Goal: Information Seeking & Learning: Learn about a topic

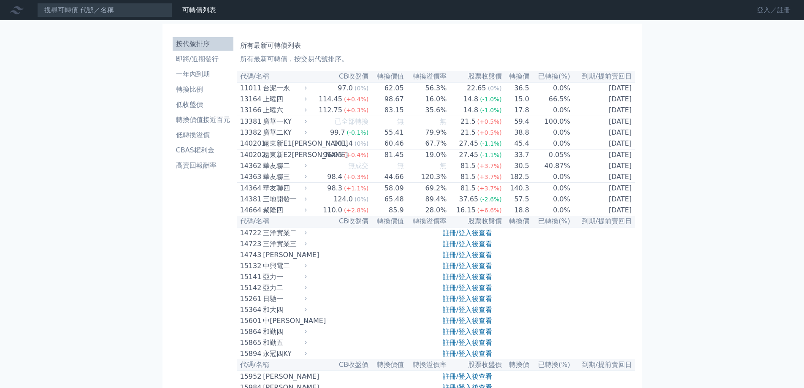
click at [764, 10] on link "登入／註冊" at bounding box center [773, 10] width 47 height 14
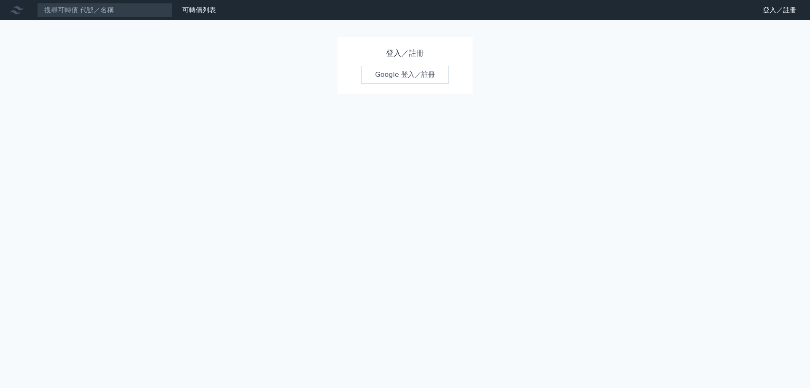
click at [392, 79] on link "Google 登入／註冊" at bounding box center [405, 75] width 88 height 18
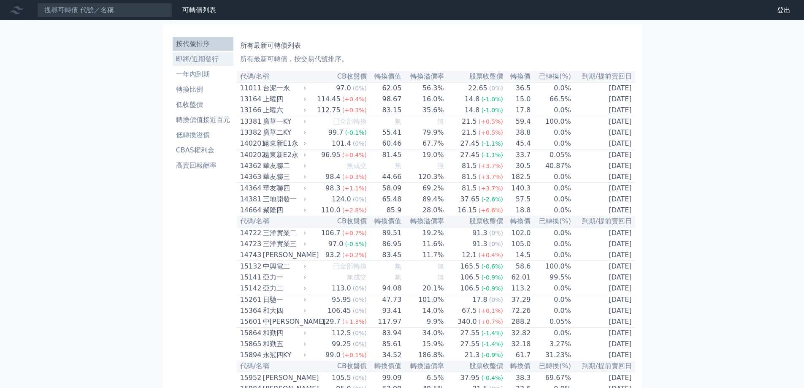
click at [200, 60] on li "即將/近期發行" at bounding box center [203, 59] width 61 height 10
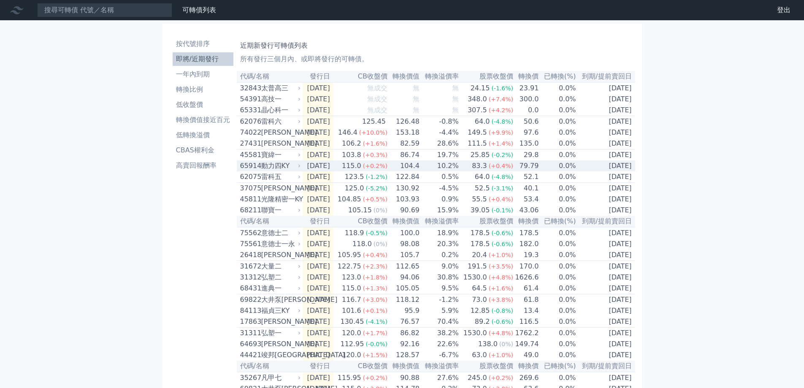
click at [279, 171] on div "動力四KY" at bounding box center [280, 166] width 38 height 10
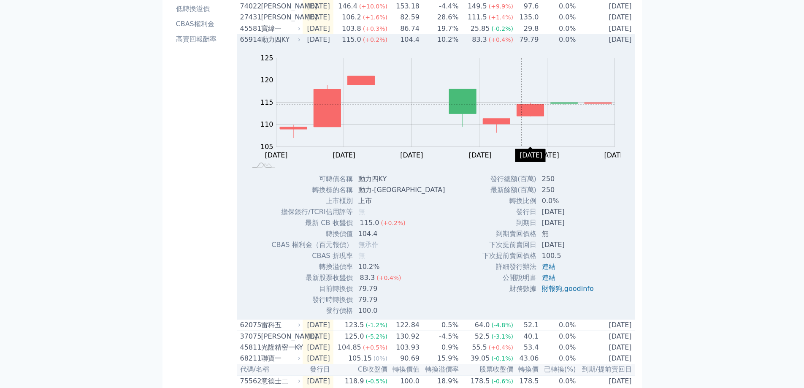
scroll to position [127, 0]
click at [296, 44] on div "動力四KY" at bounding box center [280, 39] width 38 height 10
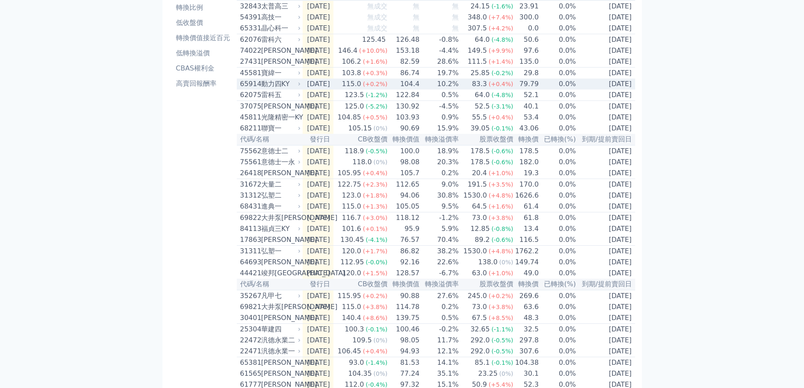
scroll to position [0, 0]
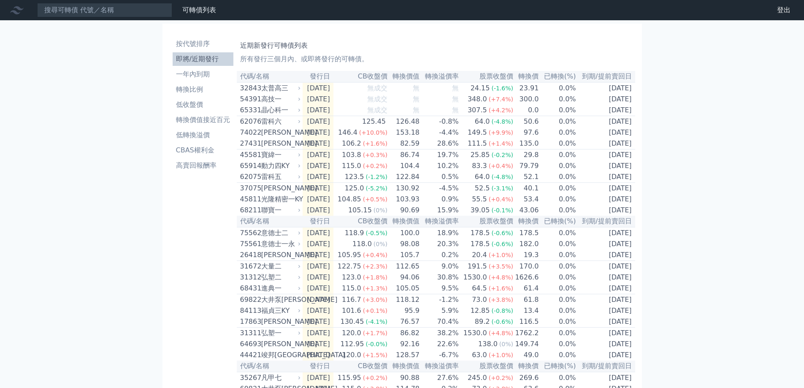
click at [198, 57] on li "即將/近期發行" at bounding box center [203, 59] width 61 height 10
click at [194, 103] on li "低收盤價" at bounding box center [203, 105] width 61 height 10
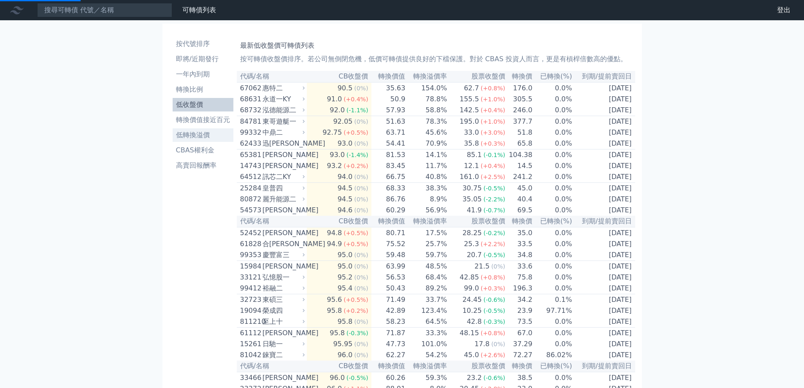
click at [194, 131] on li "低轉換溢價" at bounding box center [203, 135] width 61 height 10
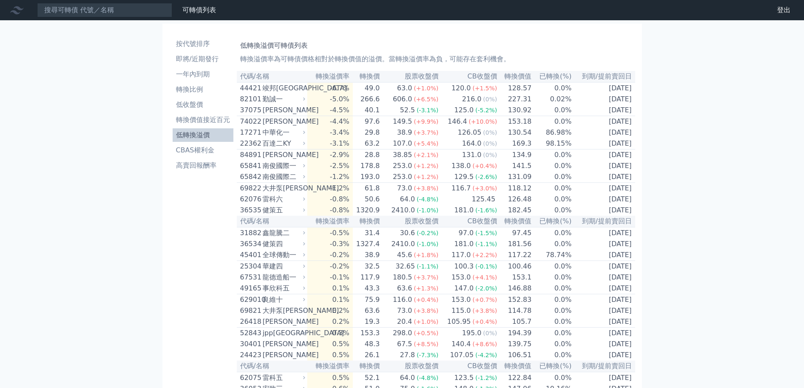
click at [194, 131] on li "低轉換溢價" at bounding box center [203, 135] width 61 height 10
click at [211, 69] on li "一年內到期" at bounding box center [203, 74] width 61 height 10
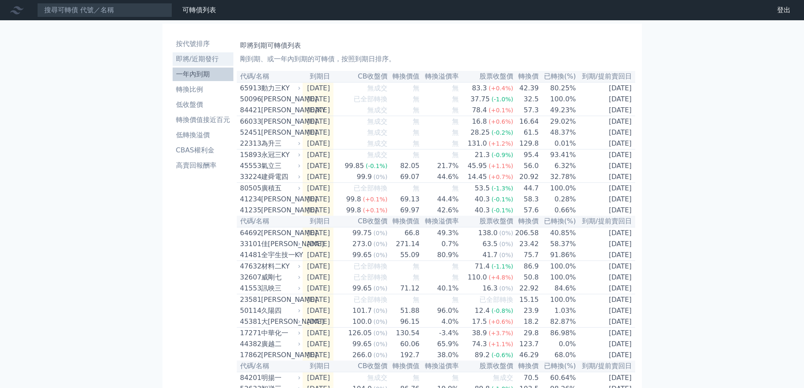
click at [194, 60] on li "即將/近期發行" at bounding box center [203, 59] width 61 height 10
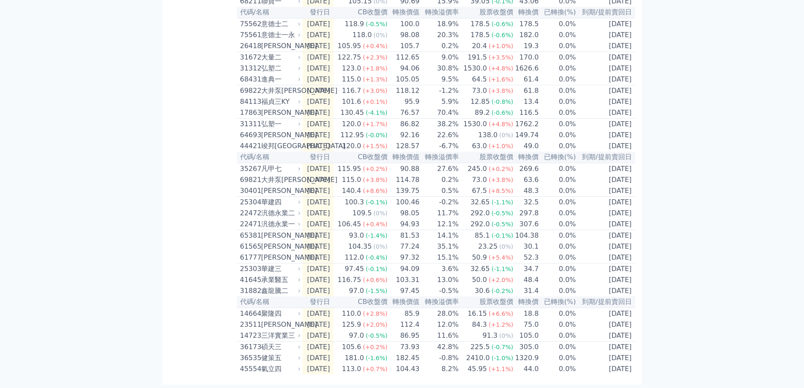
scroll to position [248, 0]
click at [271, 309] on div "聚隆四" at bounding box center [280, 314] width 38 height 10
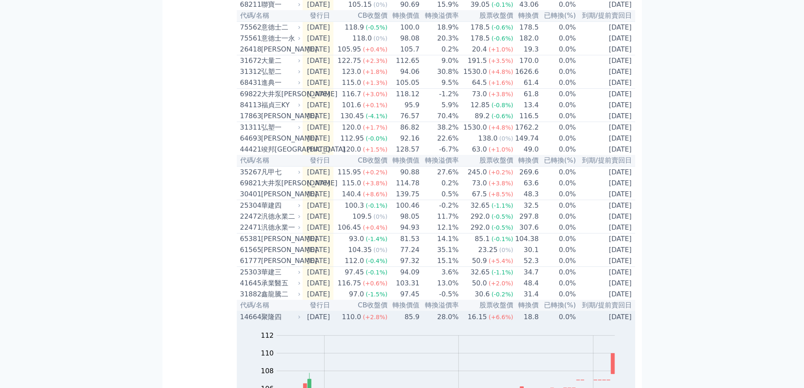
scroll to position [0, 0]
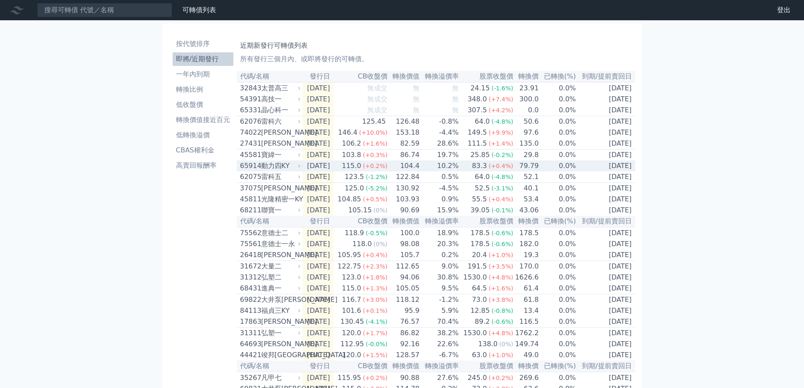
click at [276, 171] on div "動力四KY" at bounding box center [280, 166] width 38 height 10
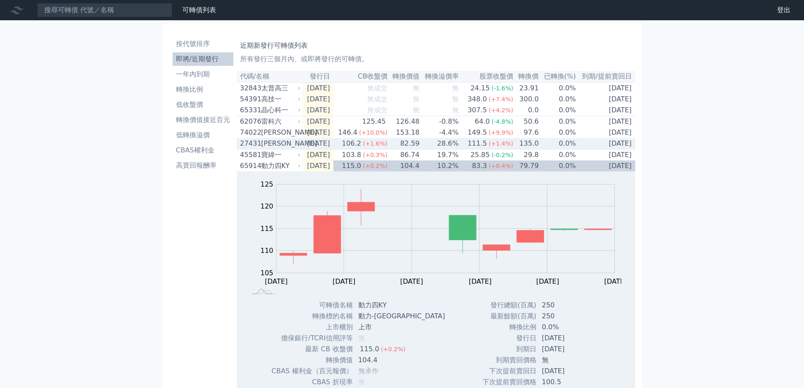
click at [265, 149] on div "[PERSON_NAME]" at bounding box center [280, 143] width 38 height 10
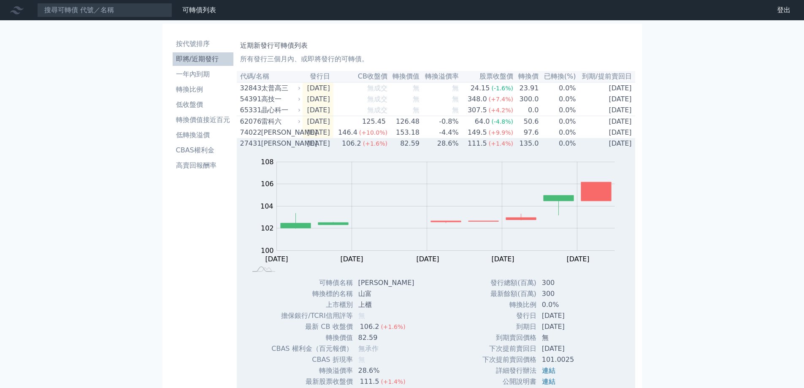
click at [264, 148] on div "[PERSON_NAME]" at bounding box center [280, 143] width 38 height 10
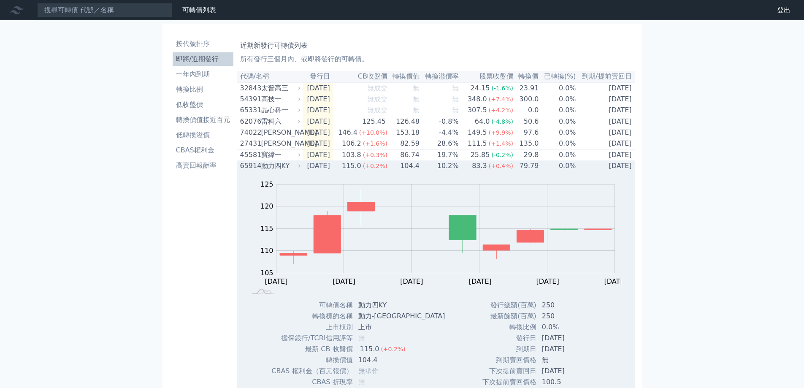
click at [284, 171] on div "動力四KY" at bounding box center [280, 166] width 38 height 10
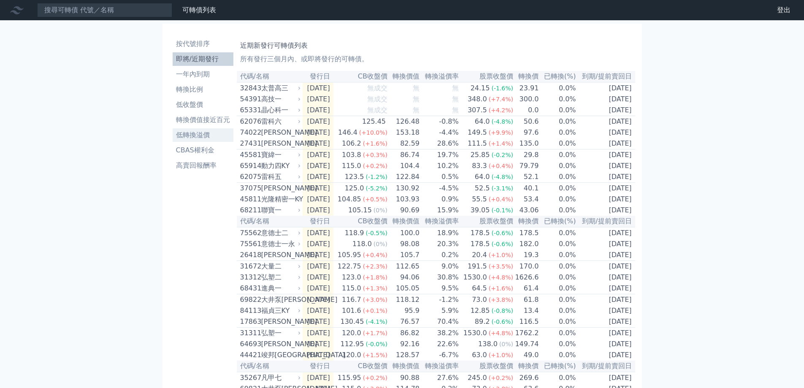
click at [198, 137] on li "低轉換溢價" at bounding box center [203, 135] width 61 height 10
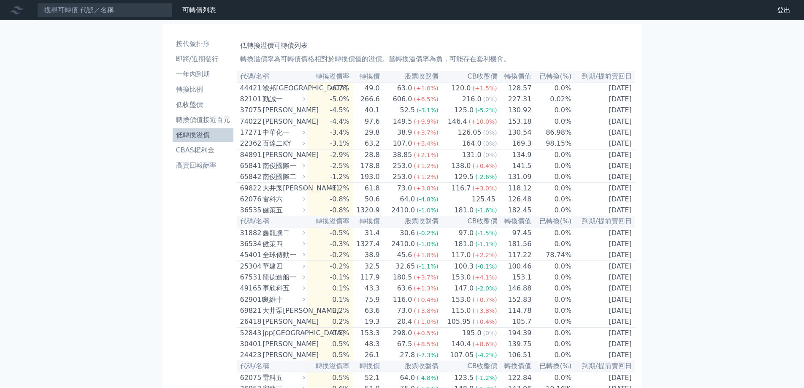
click at [192, 135] on li "低轉換溢價" at bounding box center [203, 135] width 61 height 10
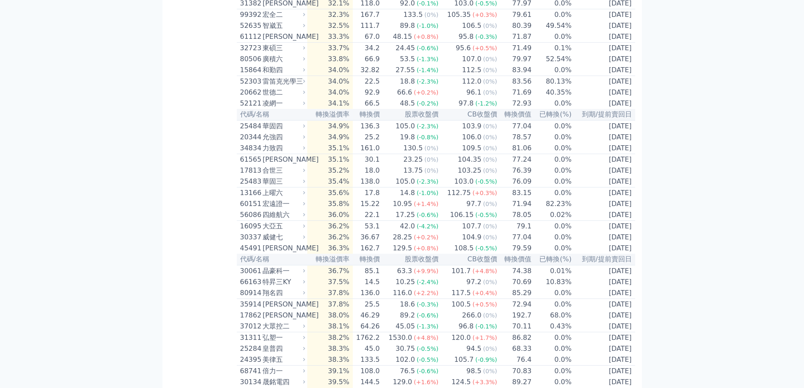
scroll to position [2575, 0]
